Goal: Task Accomplishment & Management: Manage account settings

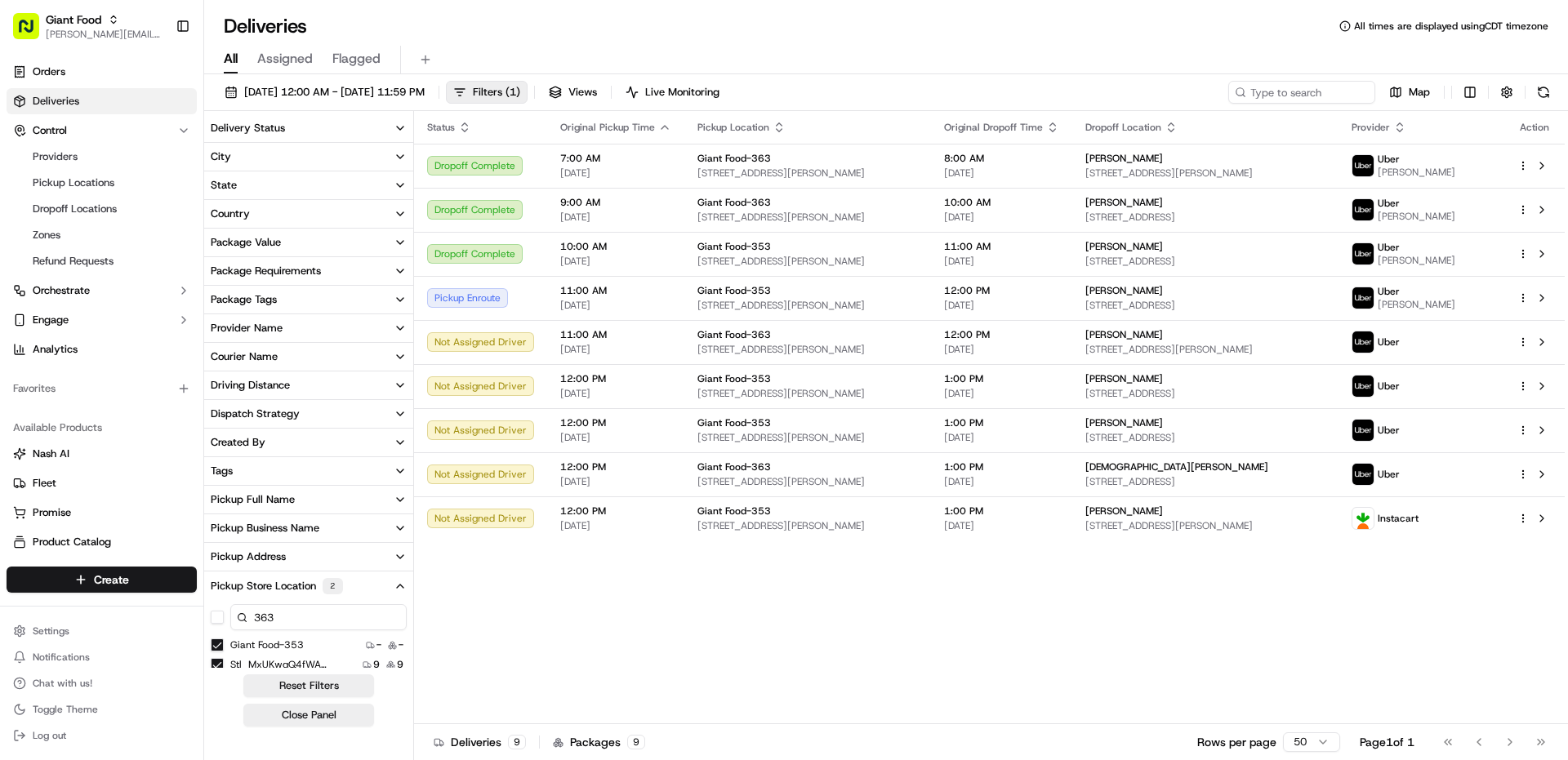
scroll to position [136, 0]
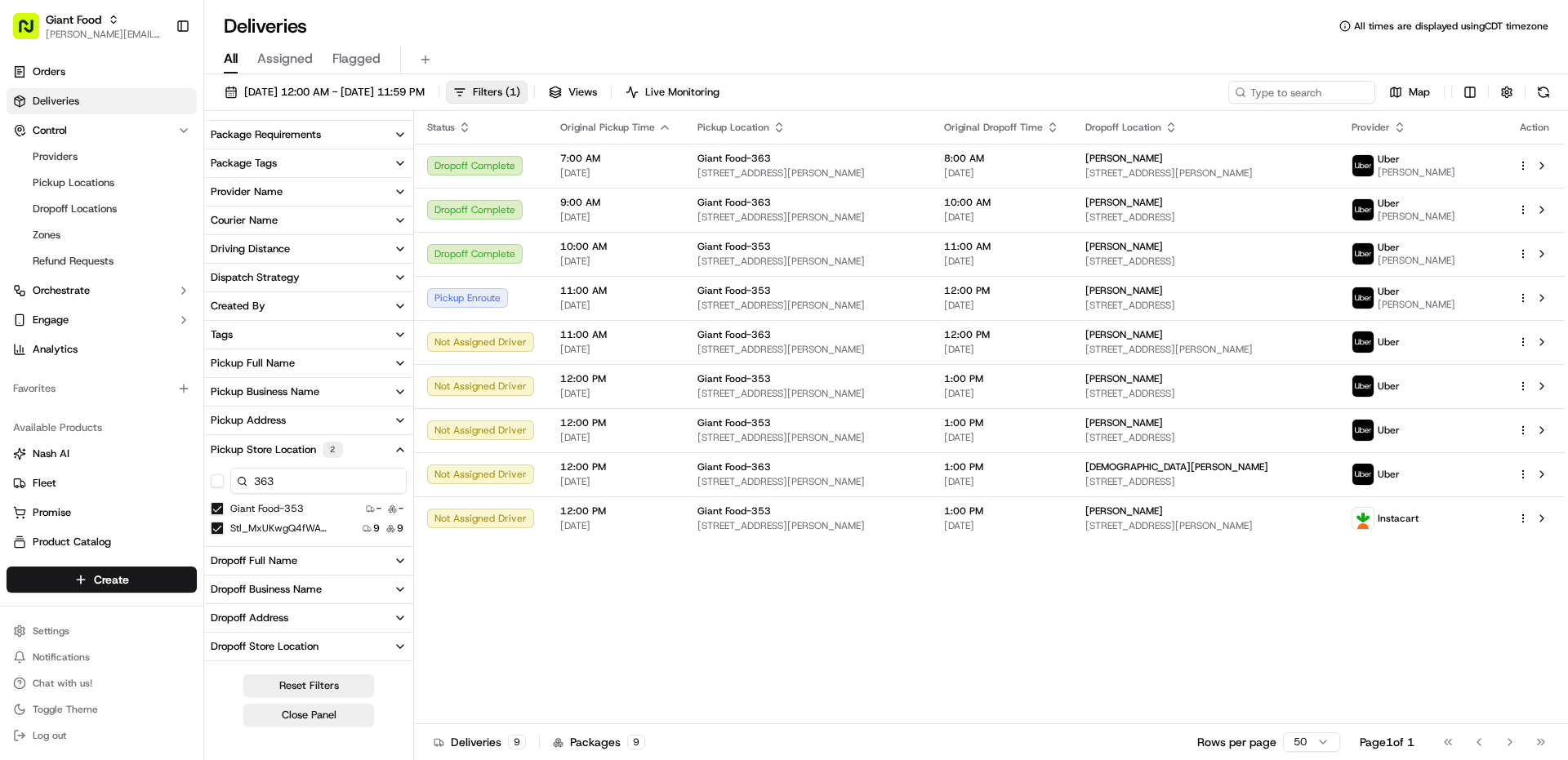
drag, startPoint x: 1132, startPoint y: 10, endPoint x: 1124, endPoint y: 9, distance: 8.1
click at [1130, 10] on div "Deliveries All times are displayed using CDT timezone All Assigned Flagged [DAT…" at bounding box center [886, 380] width 1364 height 760
click at [126, 30] on span "[PERSON_NAME][EMAIL_ADDRESS][PERSON_NAME][DOMAIN_NAME]" at bounding box center [104, 34] width 117 height 13
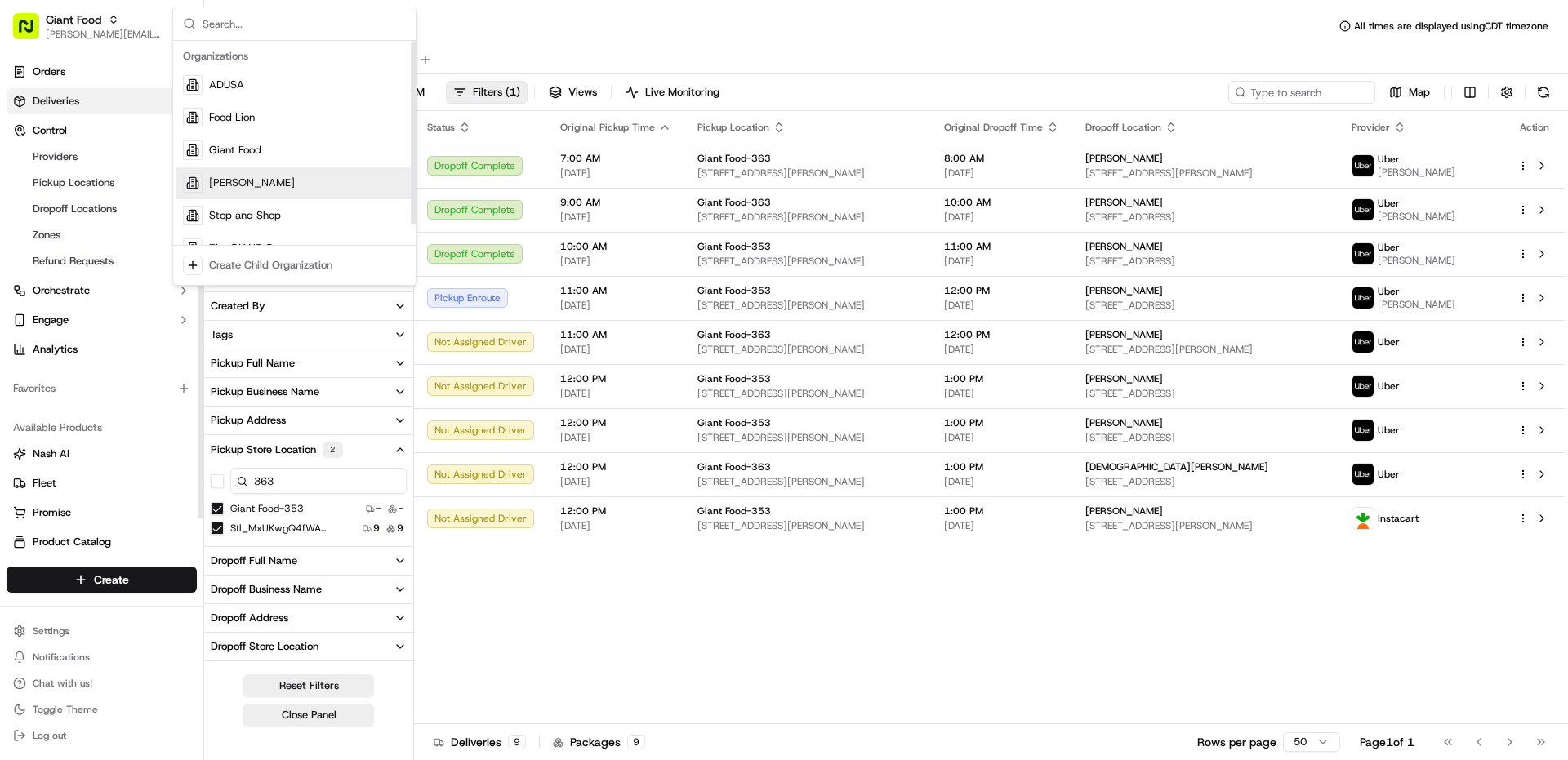
click at [228, 185] on span "[PERSON_NAME]" at bounding box center [251, 183] width 85 height 15
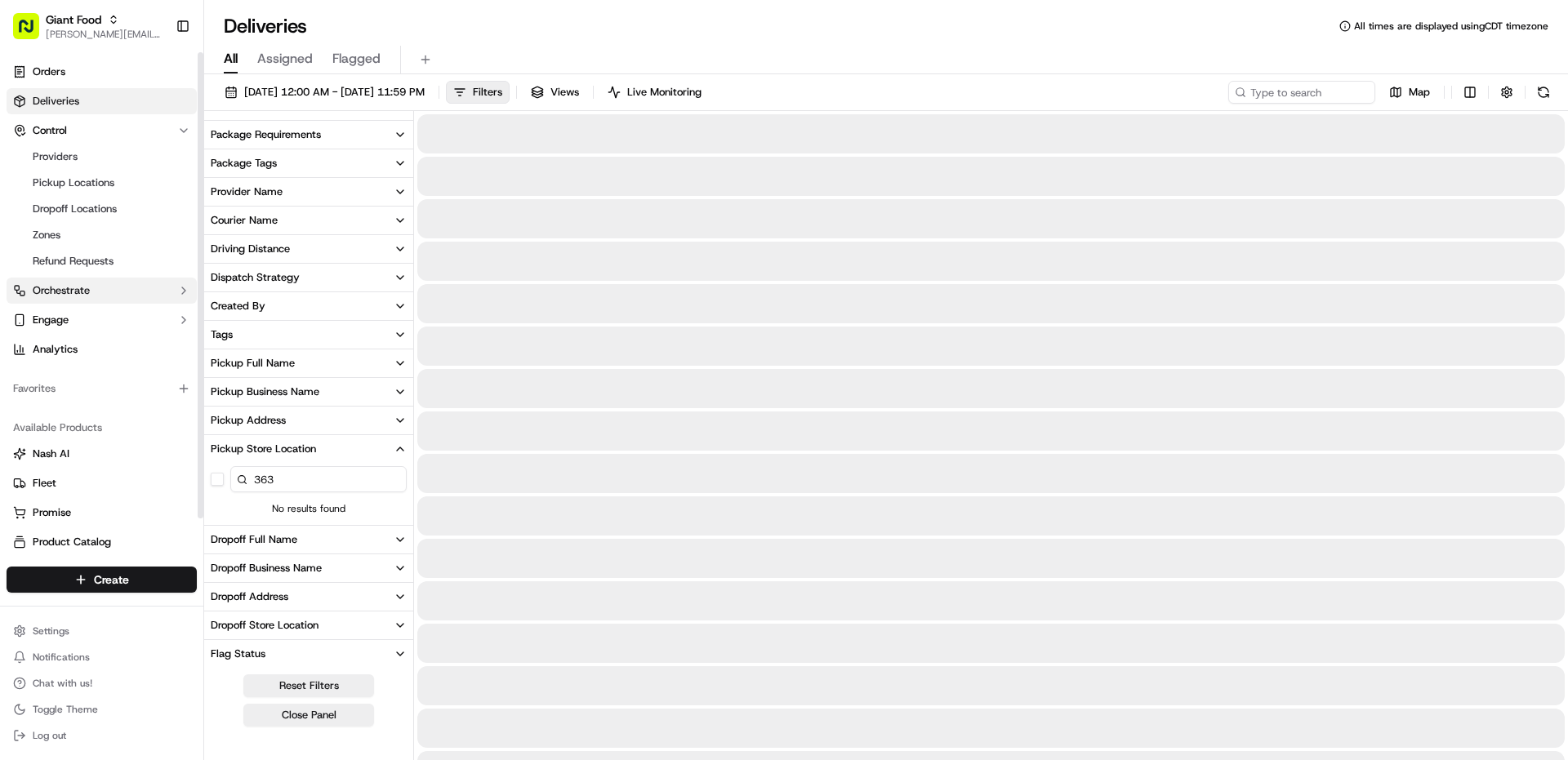
click at [74, 286] on span "Orchestrate" at bounding box center [61, 290] width 58 height 15
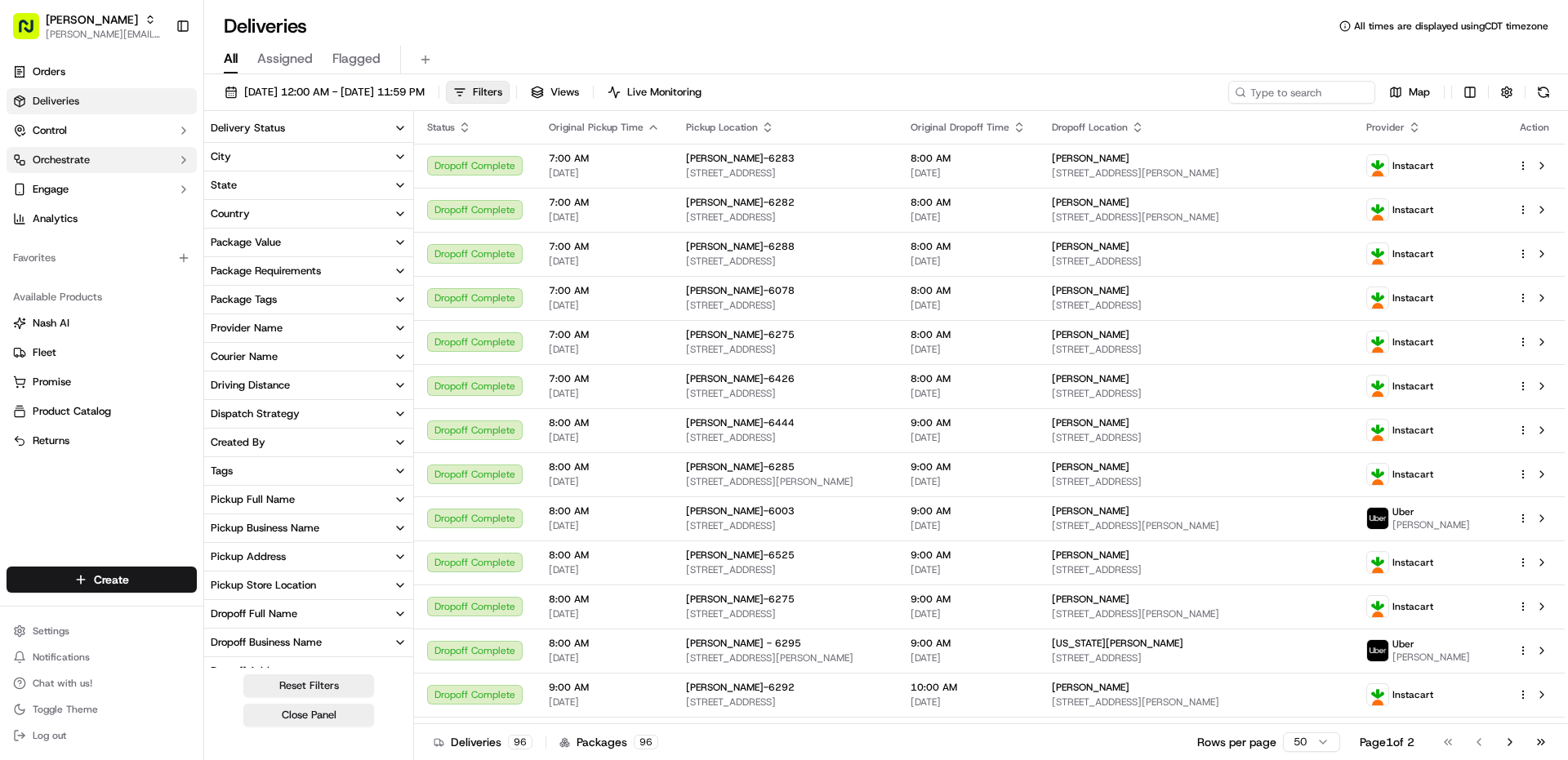
click at [86, 164] on span "Orchestrate" at bounding box center [61, 161] width 58 height 15
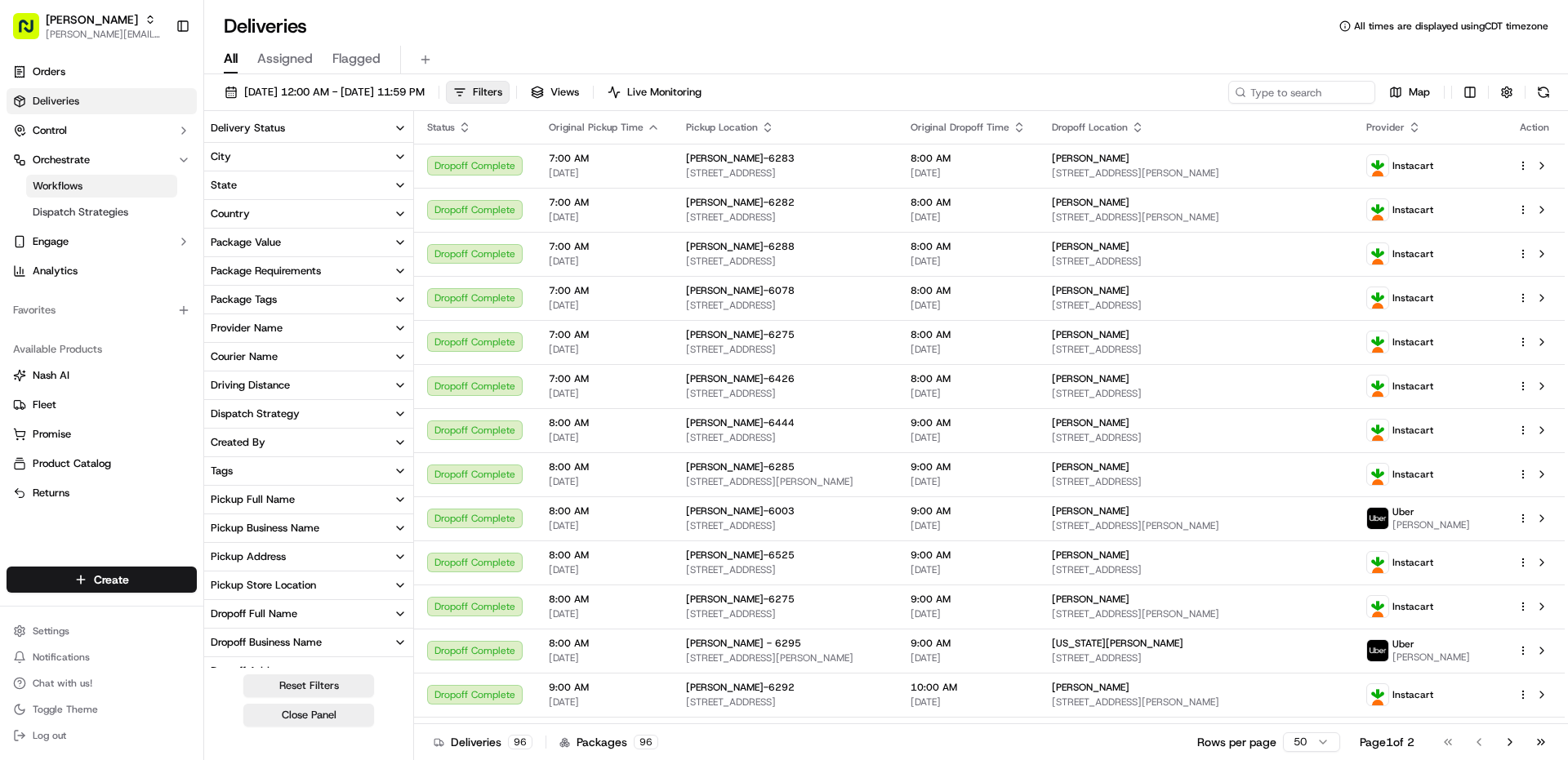
click at [89, 187] on link "Workflows" at bounding box center [101, 186] width 151 height 23
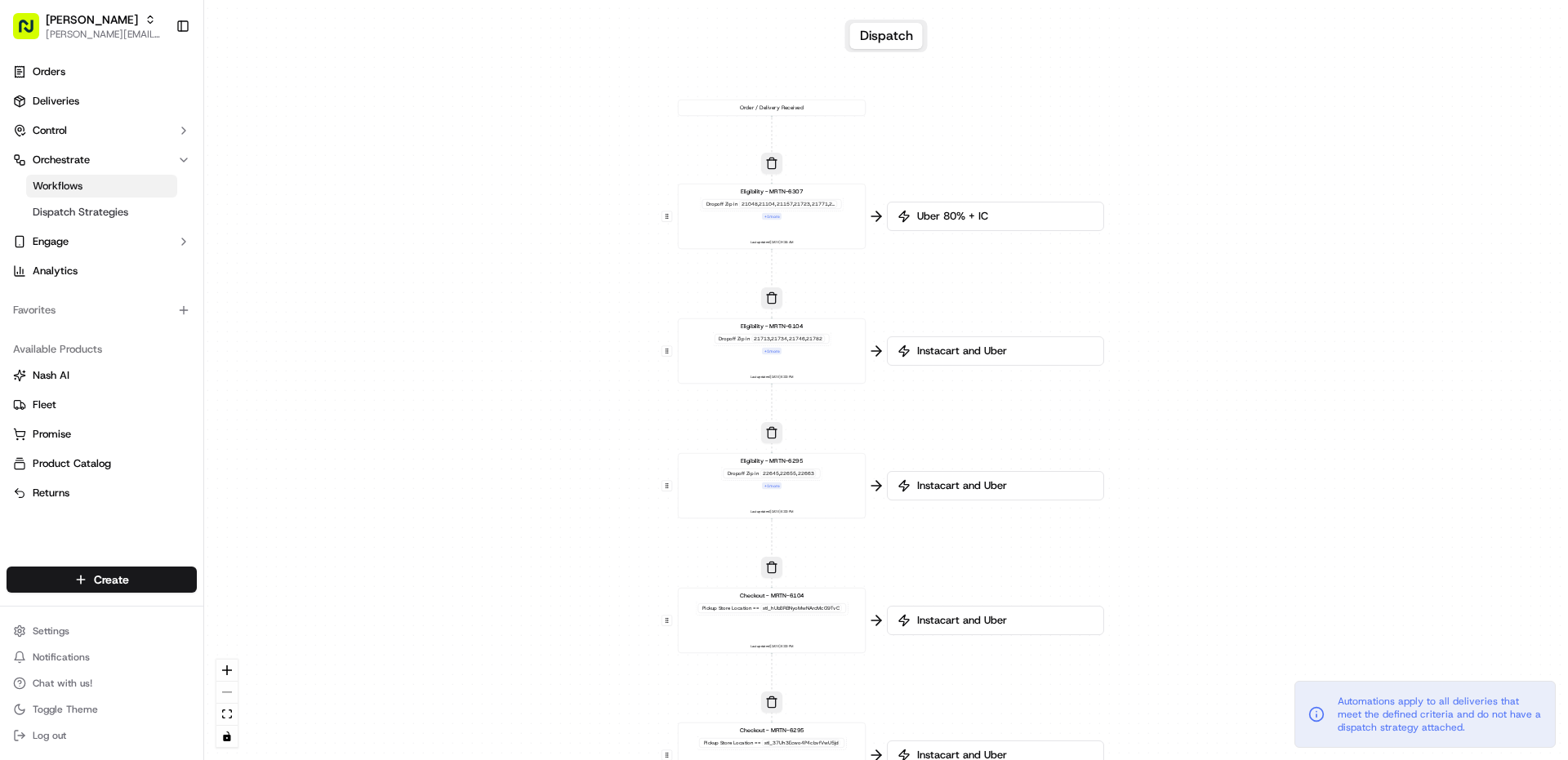
drag, startPoint x: 606, startPoint y: 161, endPoint x: 482, endPoint y: 315, distance: 197.7
click at [482, 315] on div "0 0 0 0 0 0 0 Order / Delivery Received Eligibility - MRTN-6307 Dropoff Zip in …" at bounding box center [886, 380] width 1364 height 760
click at [762, 158] on button "button" at bounding box center [764, 160] width 21 height 21
click at [761, 161] on button "button" at bounding box center [763, 160] width 21 height 21
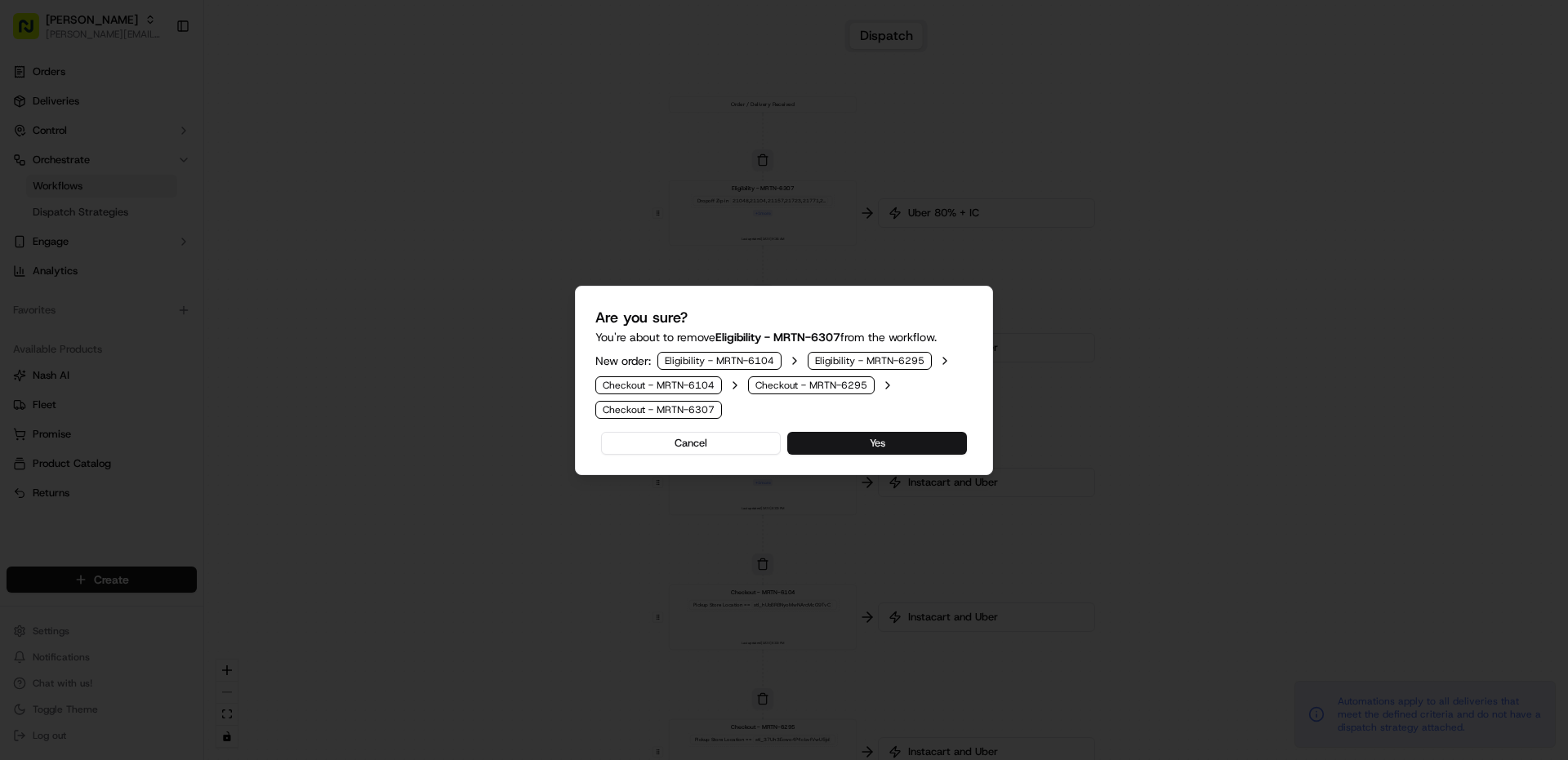
click at [855, 440] on button "Yes" at bounding box center [877, 444] width 180 height 23
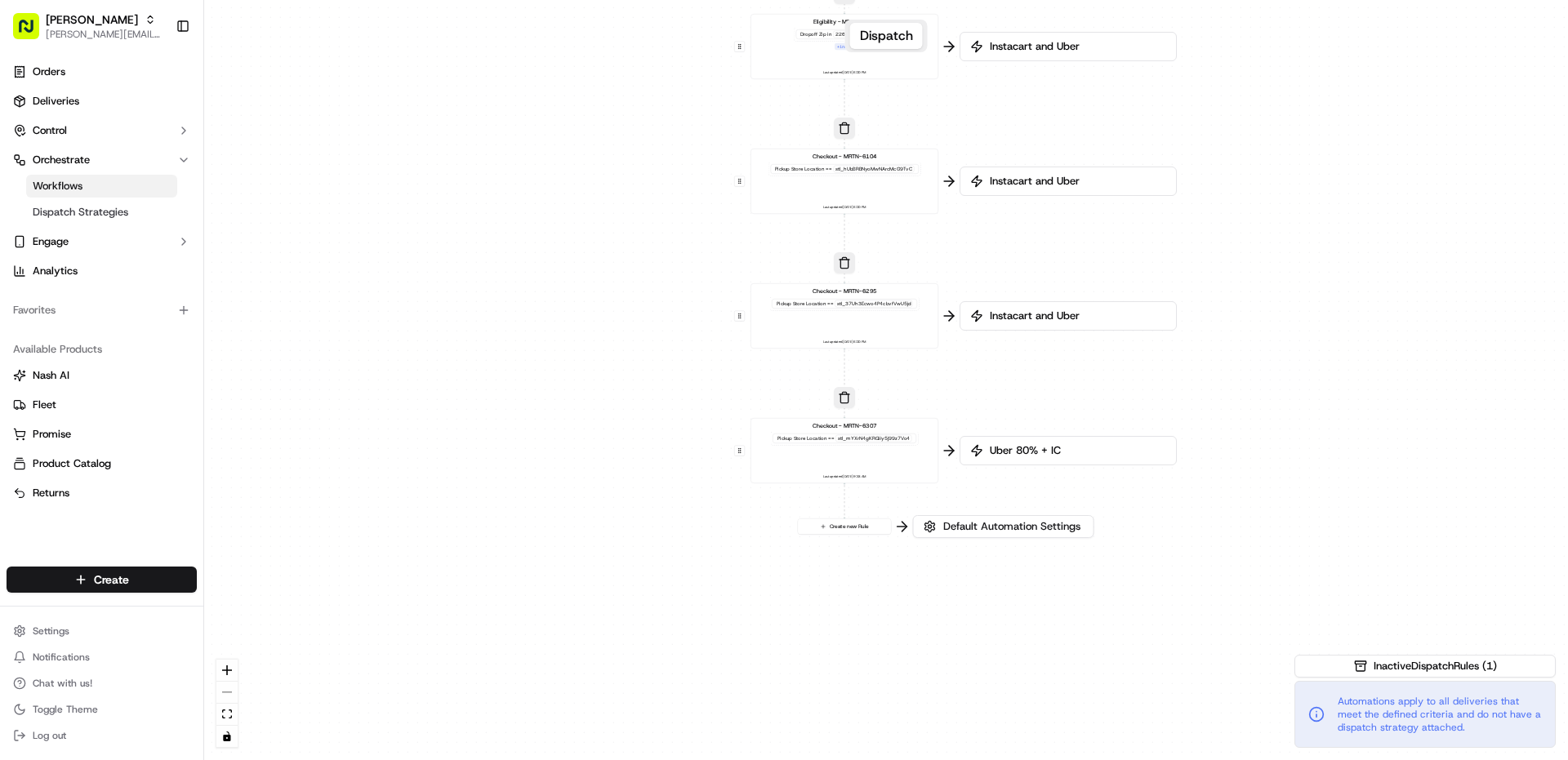
drag, startPoint x: 552, startPoint y: 451, endPoint x: 625, endPoint y: 143, distance: 316.5
click at [625, 143] on div "0 0 0 0 0 0 Order / Delivery Received Eligibility - MRTN-6104 Dropoff Zip in 21…" at bounding box center [886, 380] width 1364 height 760
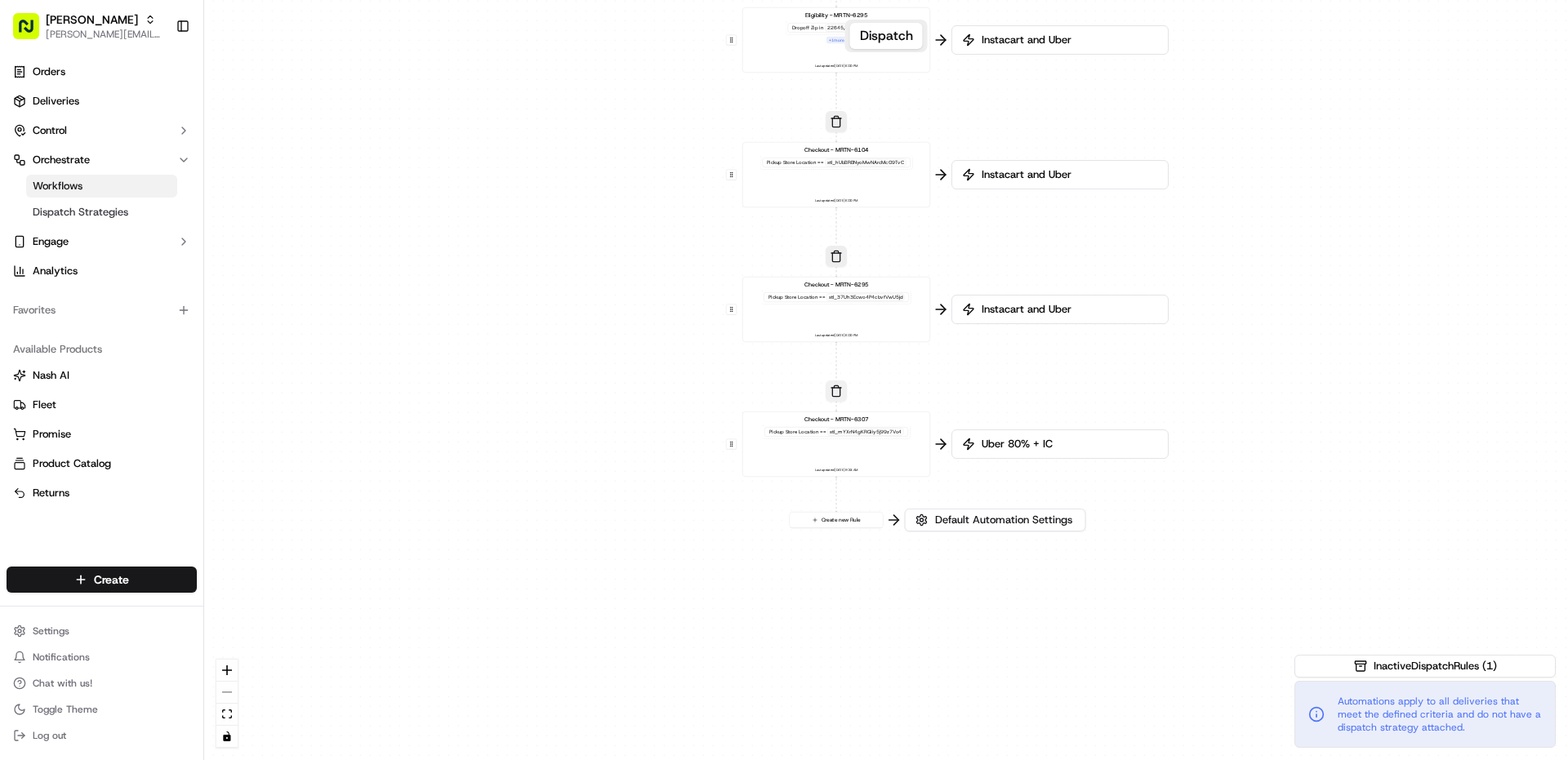
click at [840, 389] on button "button" at bounding box center [836, 391] width 21 height 21
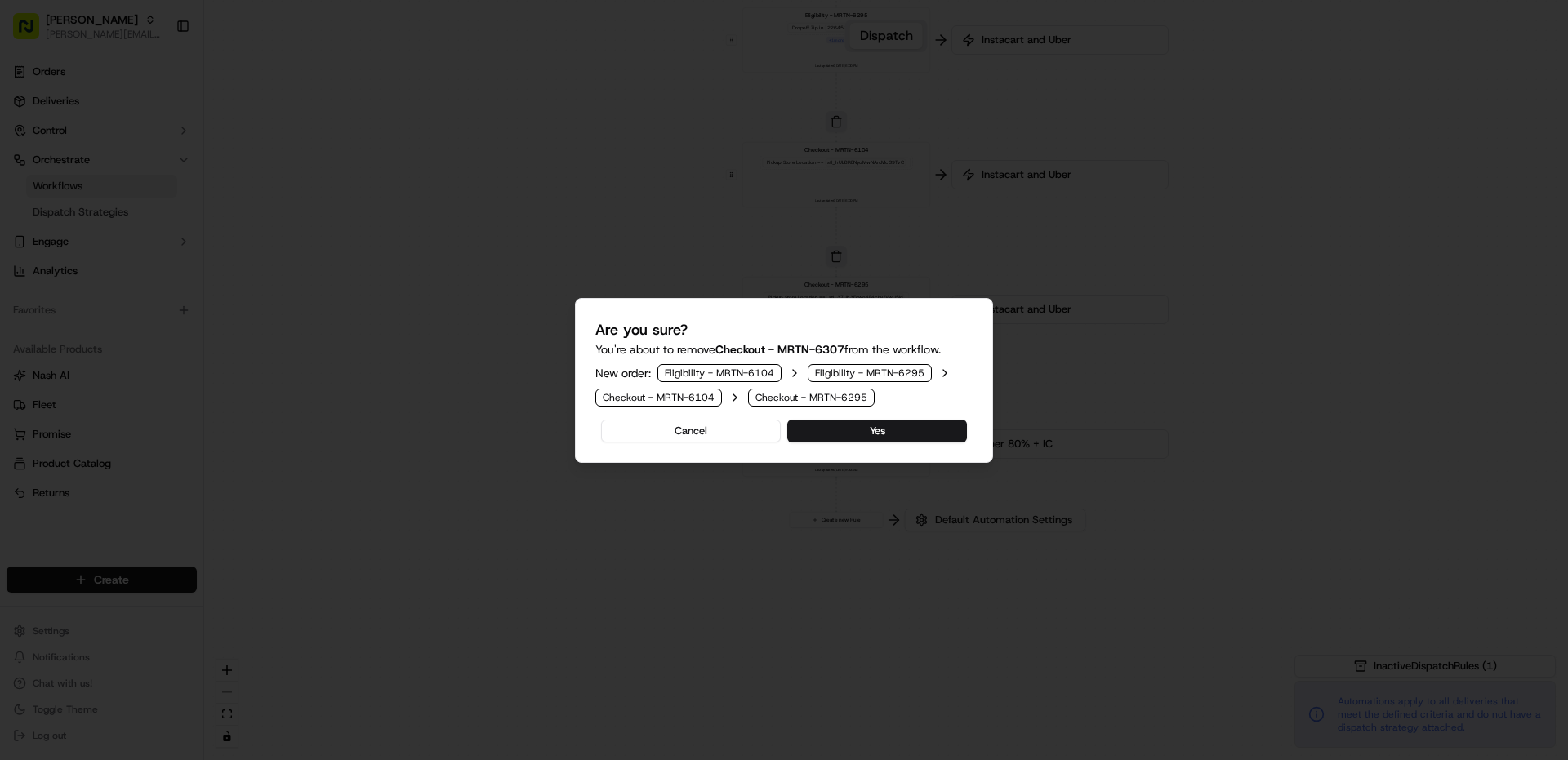
click at [842, 419] on button "Yes" at bounding box center [877, 431] width 180 height 23
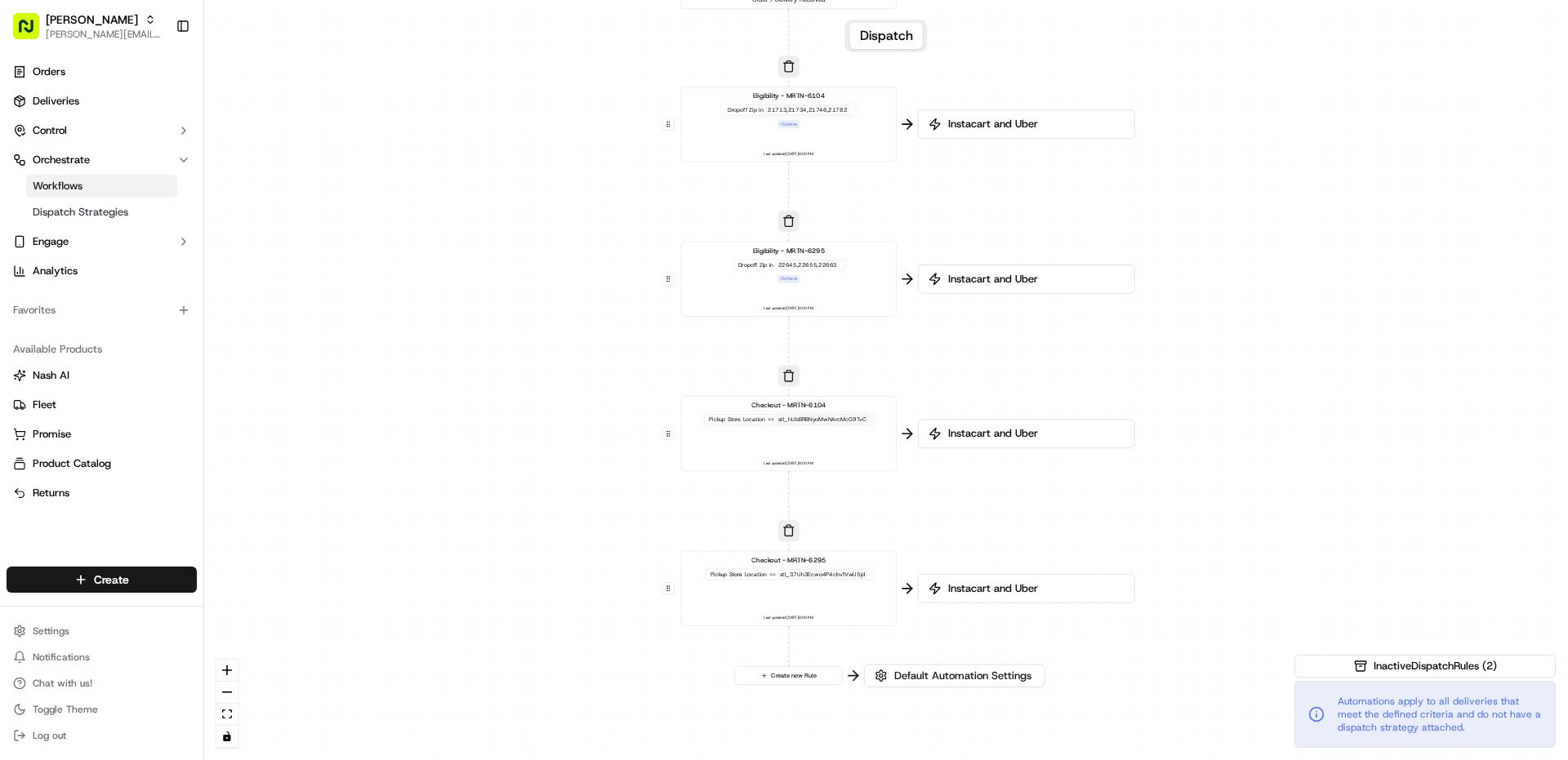
drag, startPoint x: 718, startPoint y: 315, endPoint x: 645, endPoint y: 612, distance: 305.8
click at [645, 612] on div "0 0 0 0 0 Order / Delivery Received Eligibility - MRTN-6104 Dropoff Zip in 2171…" at bounding box center [886, 380] width 1364 height 760
